Goal: Task Accomplishment & Management: Manage account settings

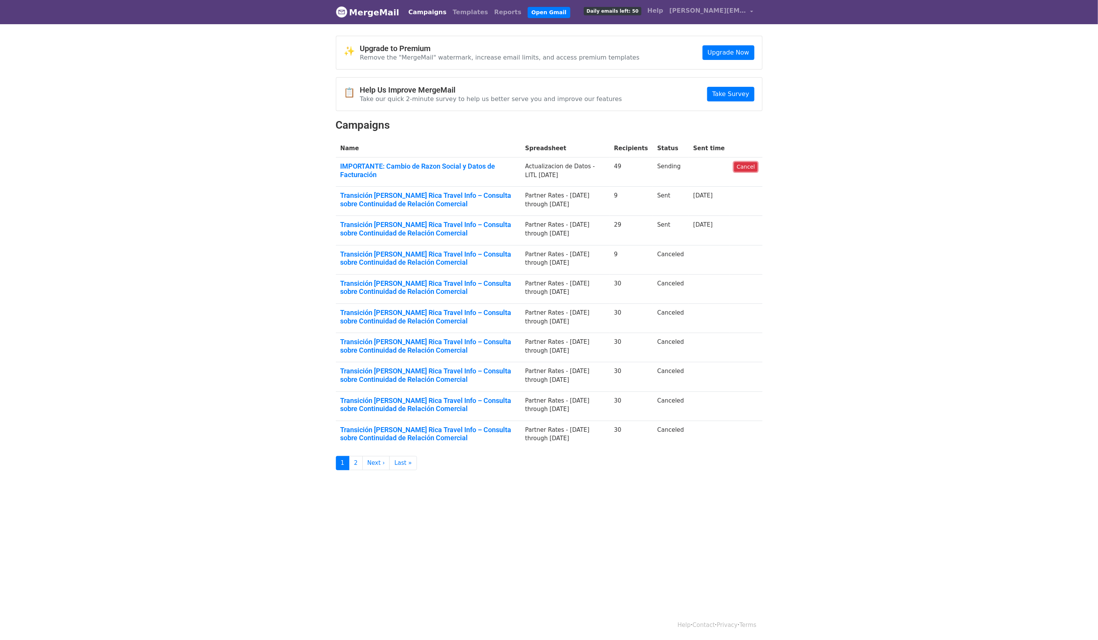
drag, startPoint x: 743, startPoint y: 164, endPoint x: 601, endPoint y: 58, distance: 176.6
click at [743, 164] on link "Cancel" at bounding box center [745, 167] width 23 height 10
